Goal: Information Seeking & Learning: Learn about a topic

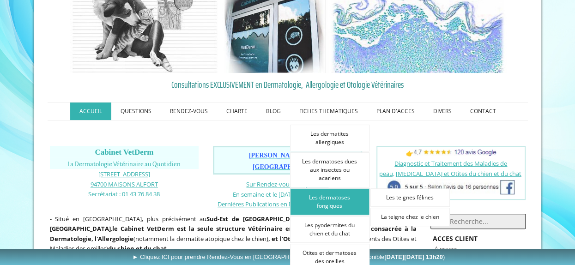
scroll to position [92, 0]
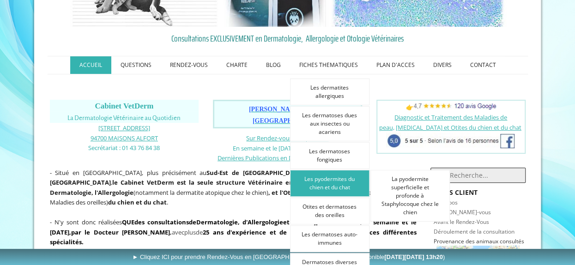
click at [329, 178] on link "Les pyodermites du chien et du chat" at bounding box center [329, 183] width 79 height 27
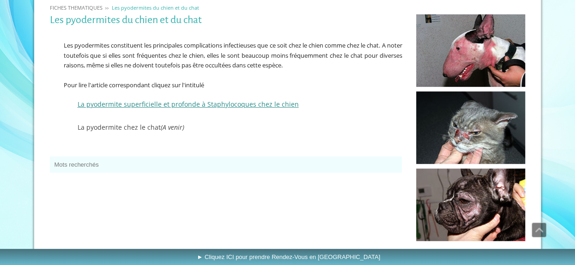
scroll to position [148, 0]
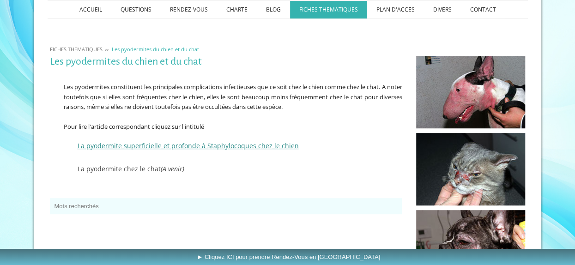
click at [152, 145] on span "La pyodermite superficielle et profonde à Staphylocoques chez le chien" at bounding box center [188, 145] width 221 height 9
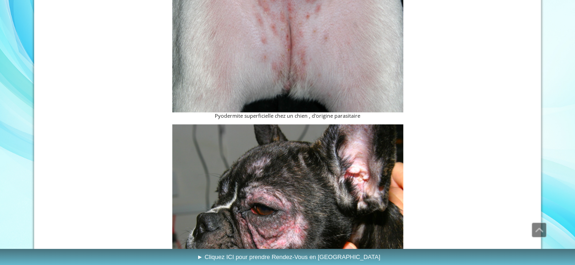
scroll to position [508, 0]
